Goal: Entertainment & Leisure: Consume media (video, audio)

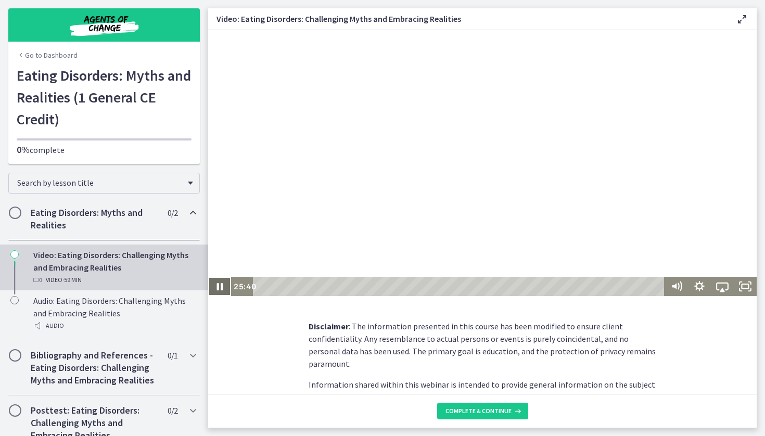
click at [220, 288] on icon "Pause" at bounding box center [219, 286] width 23 height 19
click at [216, 287] on icon "Play Video" at bounding box center [221, 286] width 28 height 23
click at [216, 287] on icon "Pause" at bounding box center [220, 286] width 28 height 23
click at [217, 287] on icon "Play Video" at bounding box center [221, 286] width 28 height 23
click at [218, 282] on icon "Pause" at bounding box center [220, 286] width 28 height 23
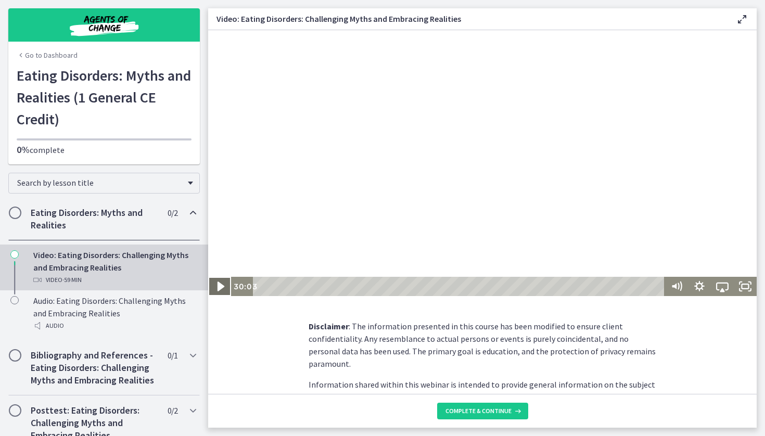
click at [218, 282] on icon "Play Video" at bounding box center [221, 286] width 28 height 23
click at [218, 282] on icon "Pause" at bounding box center [220, 286] width 28 height 23
click at [219, 286] on icon "Play Video" at bounding box center [220, 286] width 7 height 9
click at [218, 288] on icon "Pause" at bounding box center [219, 286] width 7 height 9
click at [218, 286] on icon "Play Video" at bounding box center [221, 287] width 6 height 8
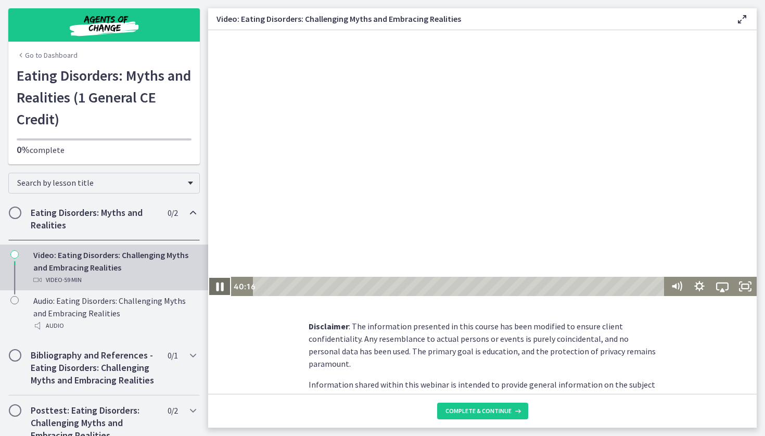
click at [218, 286] on icon "Pause" at bounding box center [219, 286] width 7 height 9
click at [218, 286] on icon "Play Video" at bounding box center [220, 286] width 7 height 9
click at [218, 287] on icon "Pause" at bounding box center [219, 286] width 7 height 9
click at [219, 287] on icon "Play Video" at bounding box center [220, 286] width 7 height 9
click at [216, 287] on icon "Pause" at bounding box center [219, 286] width 23 height 19
